Goal: Find specific page/section

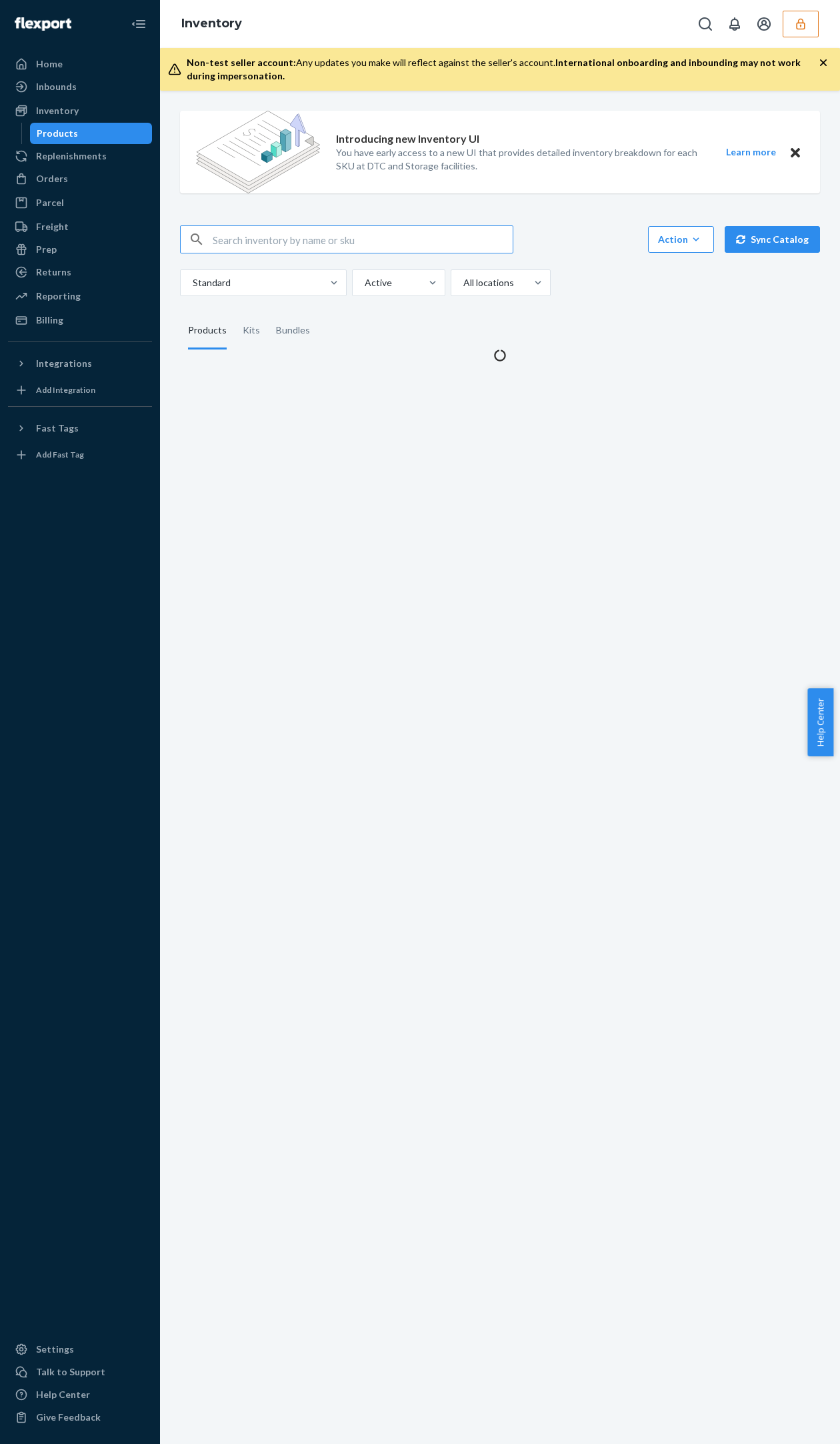
click at [782, 28] on button "button" at bounding box center [800, 24] width 36 height 27
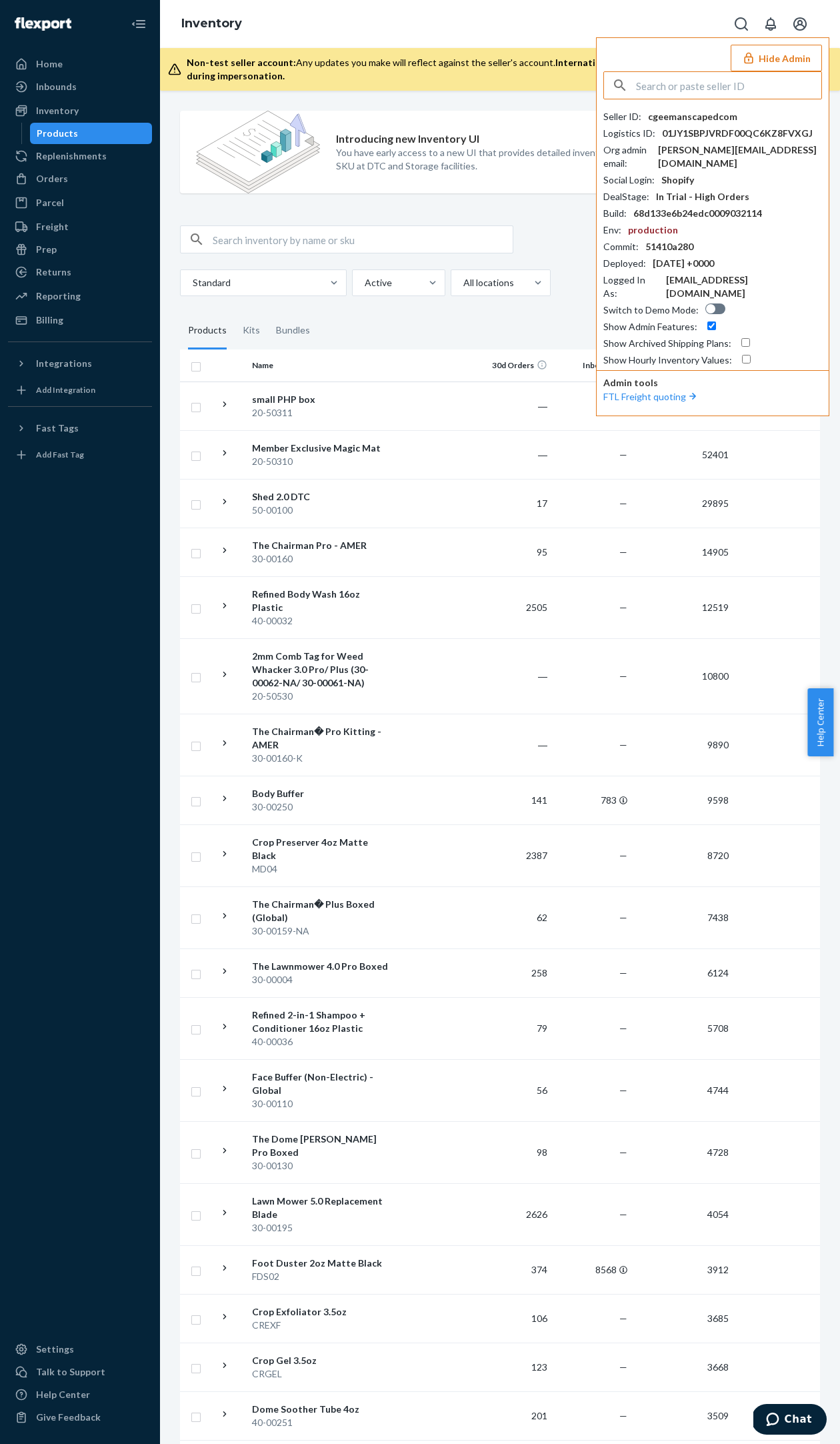
click at [695, 87] on input "text" at bounding box center [728, 85] width 185 height 27
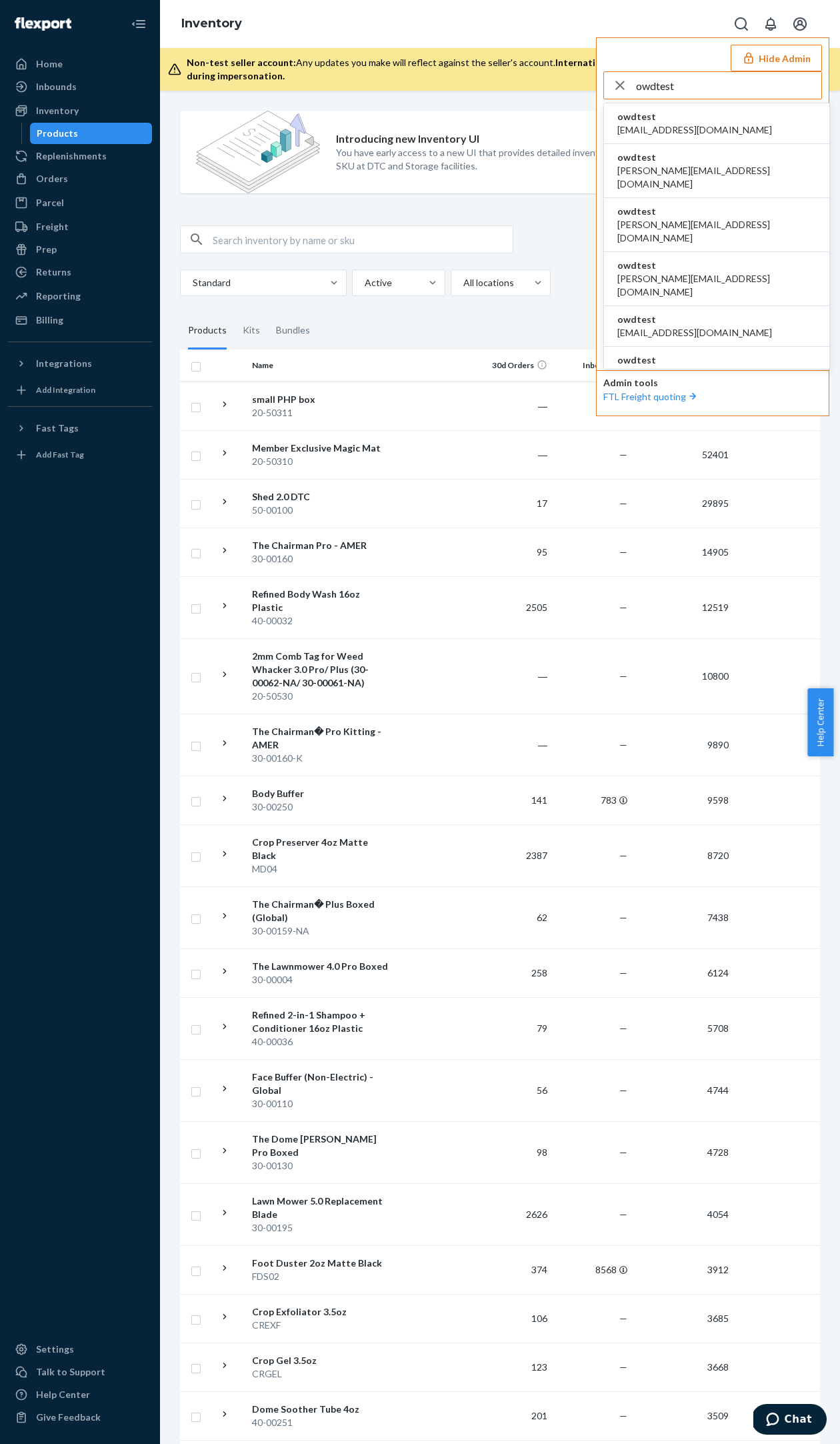
type input "owdtest"
click at [668, 119] on span "owdtest" at bounding box center [694, 116] width 155 height 13
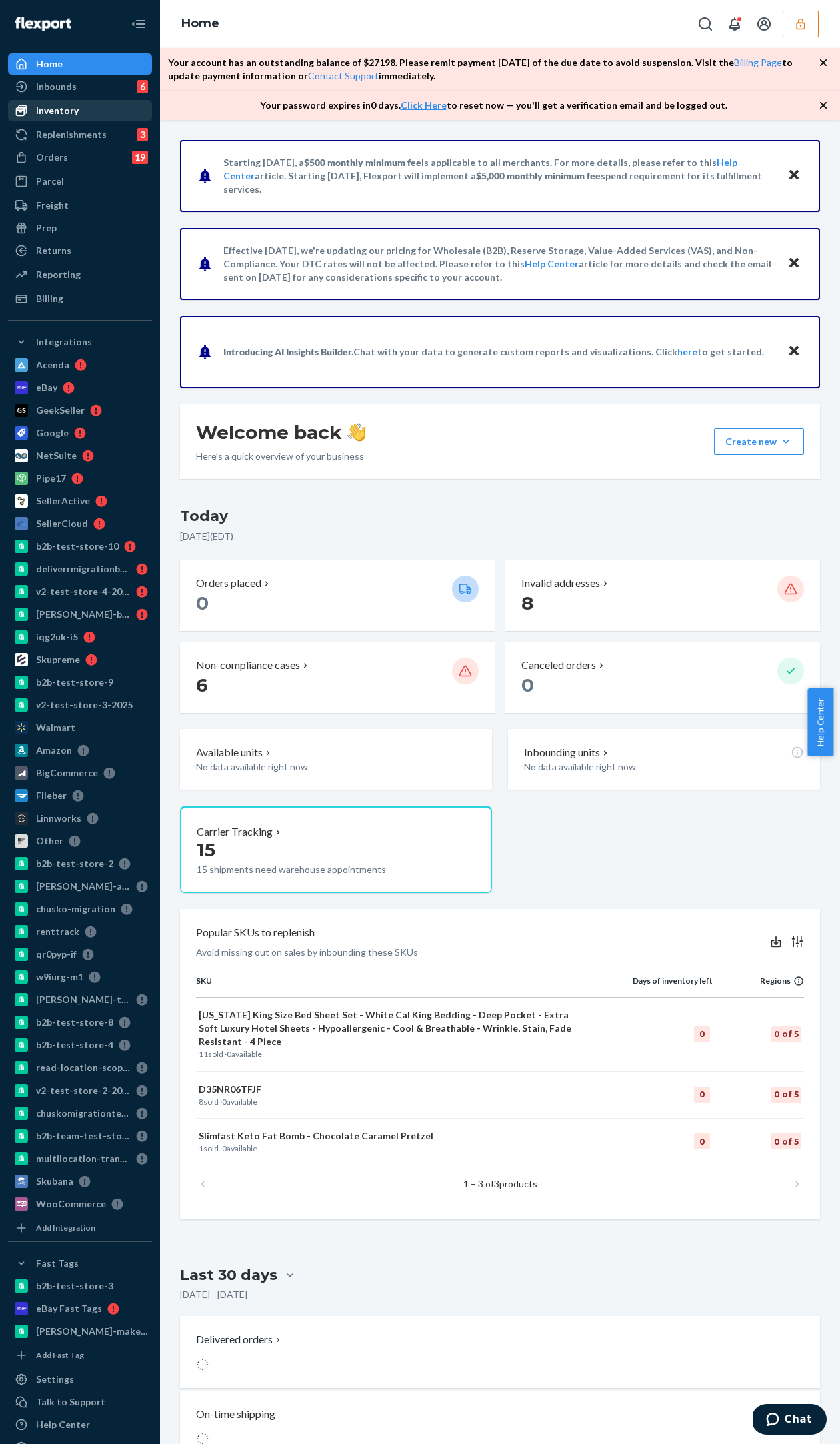
click at [90, 112] on div "Inventory" at bounding box center [80, 111] width 142 height 19
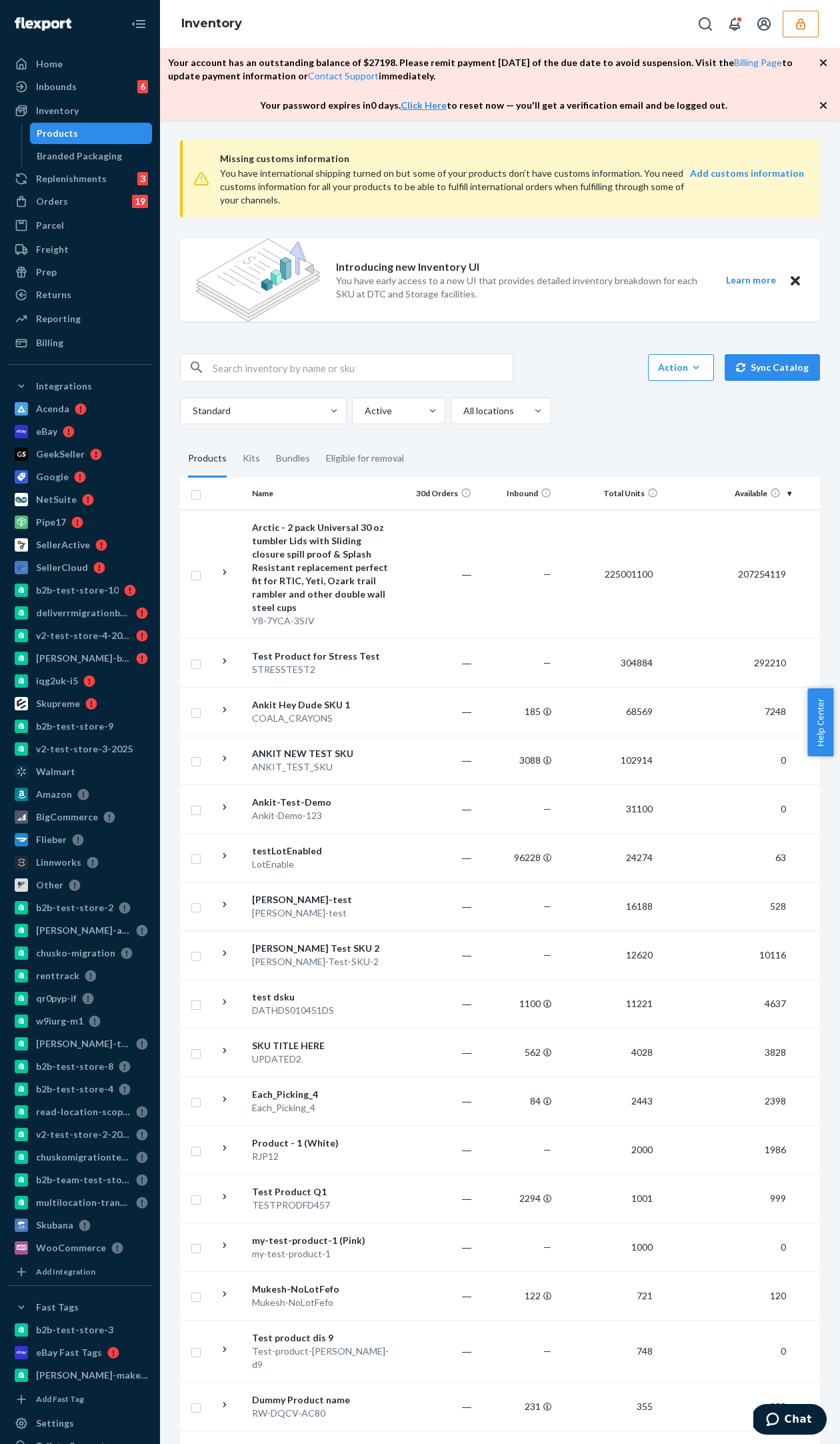
click at [816, 231] on div "Missing customs information You have international shipping turned on but some …" at bounding box center [500, 1078] width 660 height 1897
